Goal: Task Accomplishment & Management: Use online tool/utility

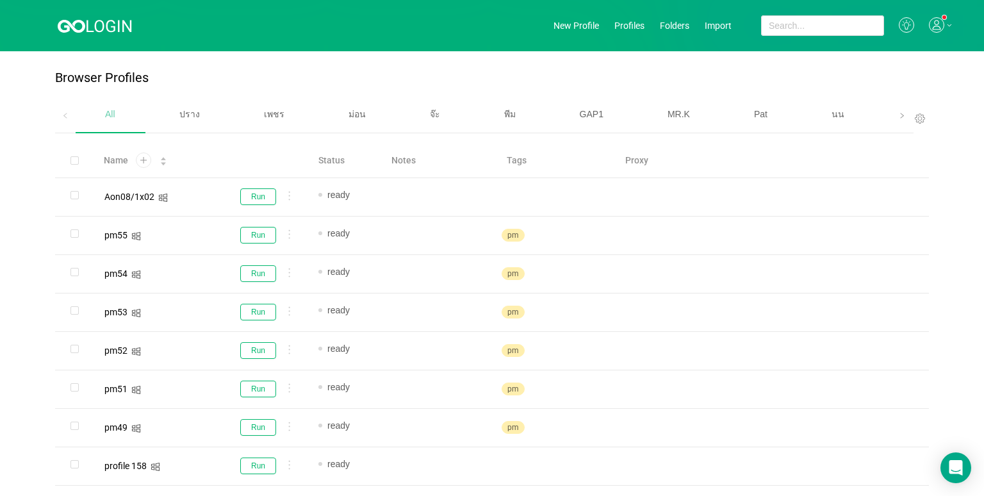
click at [946, 25] on icon at bounding box center [948, 25] width 5 height 3
click at [898, 111] on span at bounding box center [902, 115] width 8 height 13
click at [692, 109] on span "เบนซ์" at bounding box center [697, 114] width 22 height 10
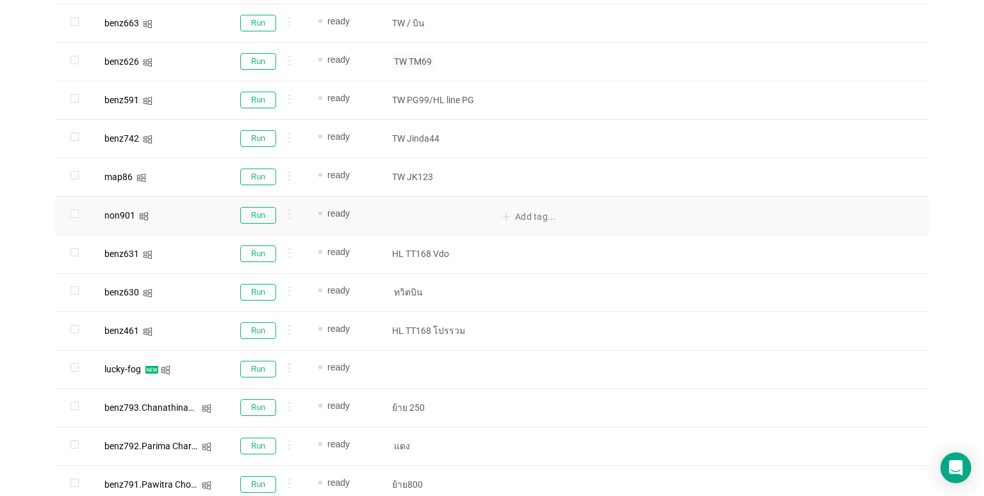
scroll to position [781, 0]
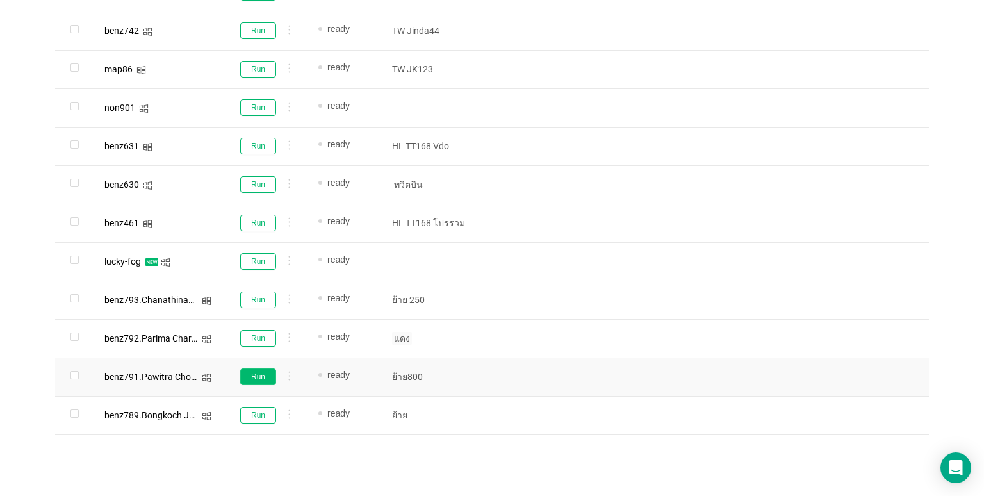
click at [261, 382] on button "Run" at bounding box center [258, 376] width 36 height 17
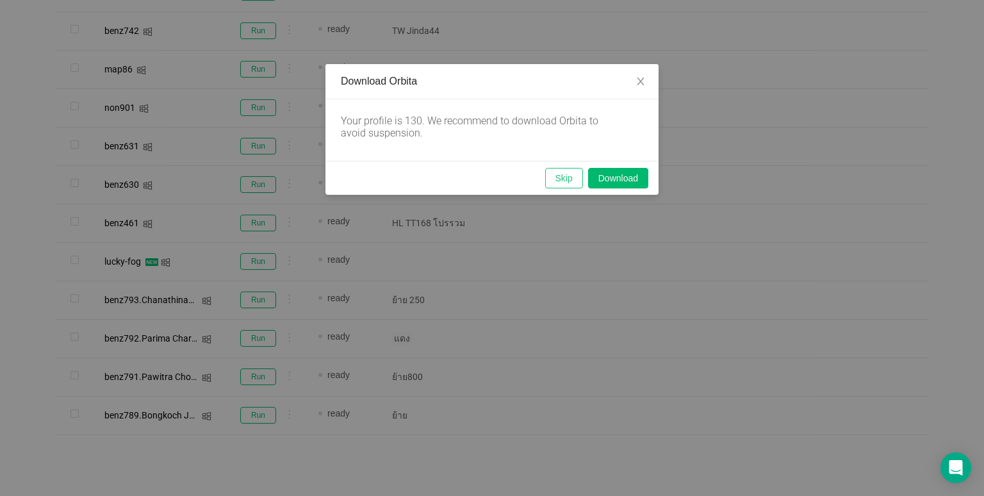
click at [558, 170] on button "Skip" at bounding box center [564, 178] width 38 height 20
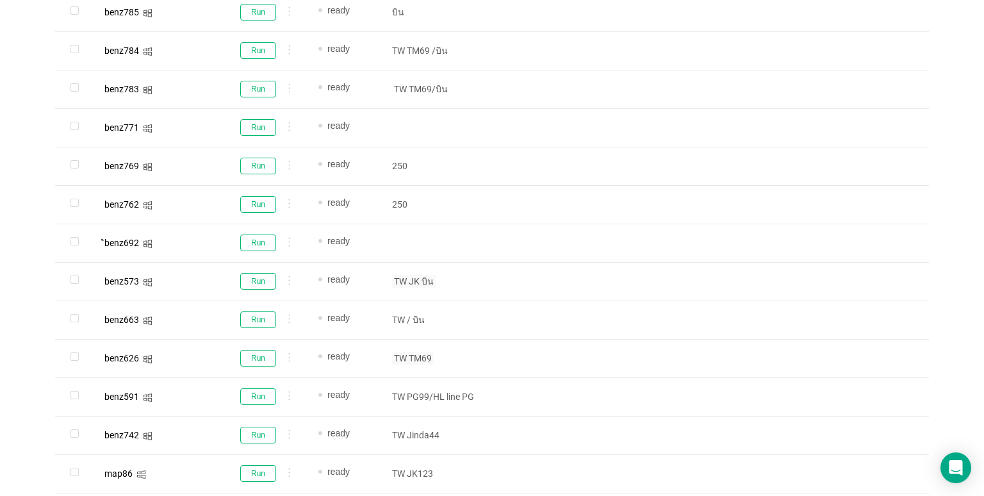
scroll to position [332, 0]
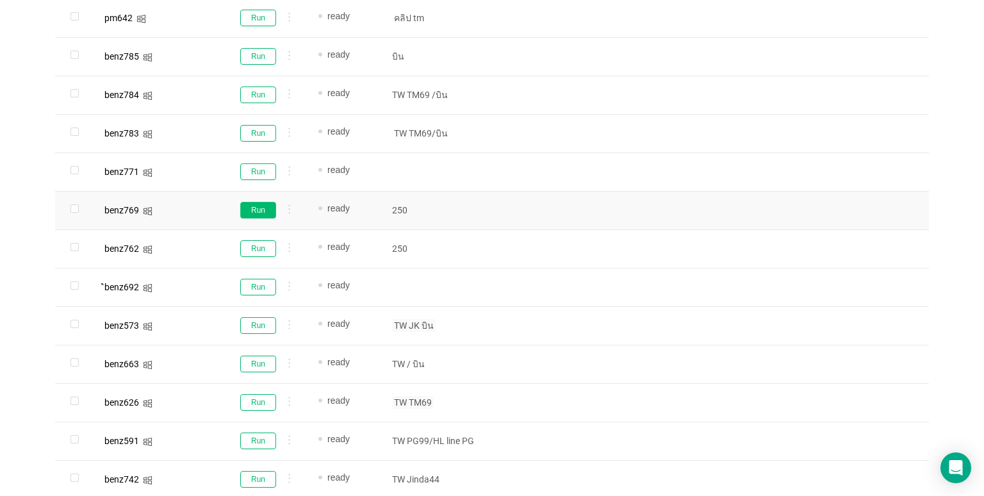
click at [254, 207] on button "Run" at bounding box center [258, 210] width 36 height 17
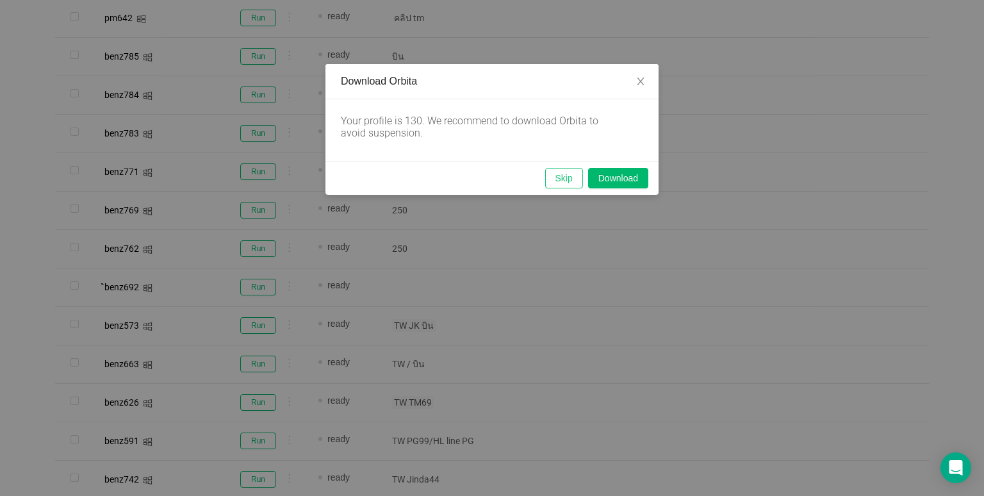
click at [556, 172] on button "Skip" at bounding box center [564, 178] width 38 height 20
